Goal: Task Accomplishment & Management: Use online tool/utility

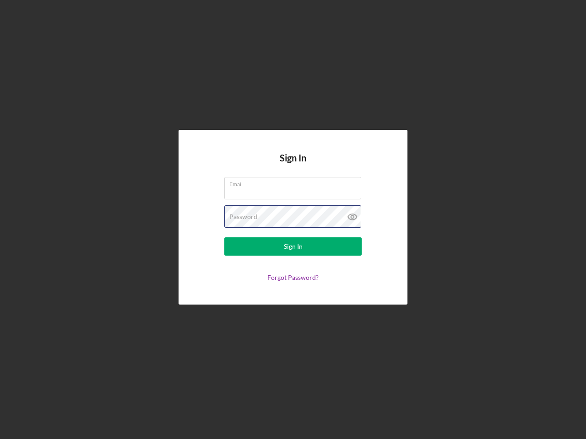
click at [293, 220] on div "Password" at bounding box center [292, 216] width 137 height 23
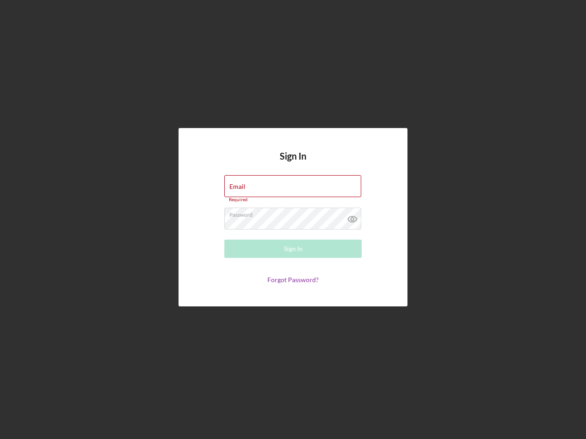
click at [352, 217] on icon at bounding box center [352, 219] width 23 height 23
